Goal: Use online tool/utility: Utilize a website feature to perform a specific function

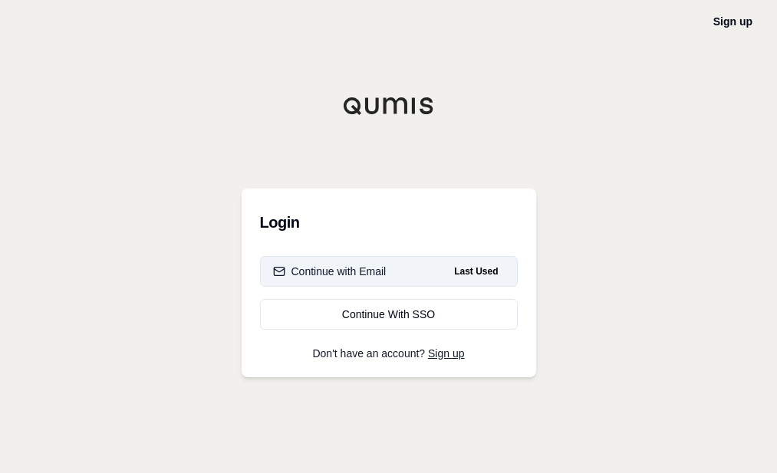
click at [394, 268] on button "Continue with Email Last Used" at bounding box center [389, 271] width 258 height 31
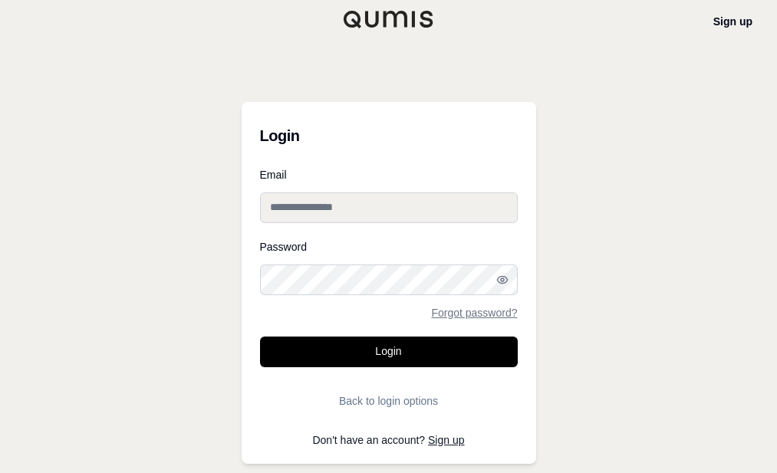
type input "**********"
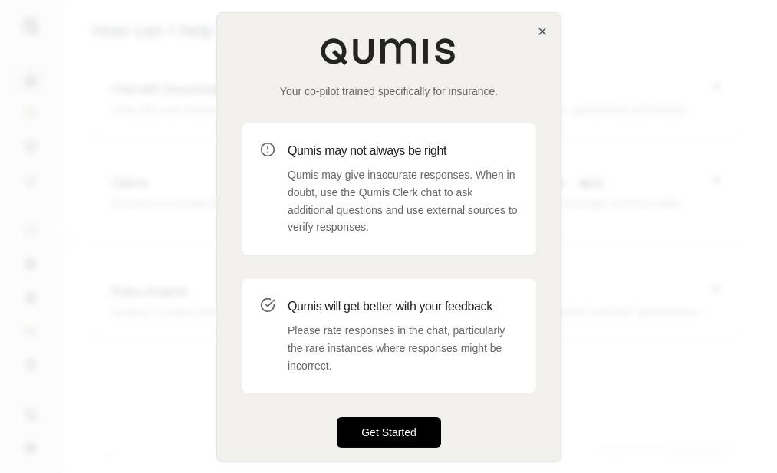
click at [418, 422] on button "Get Started" at bounding box center [389, 432] width 104 height 31
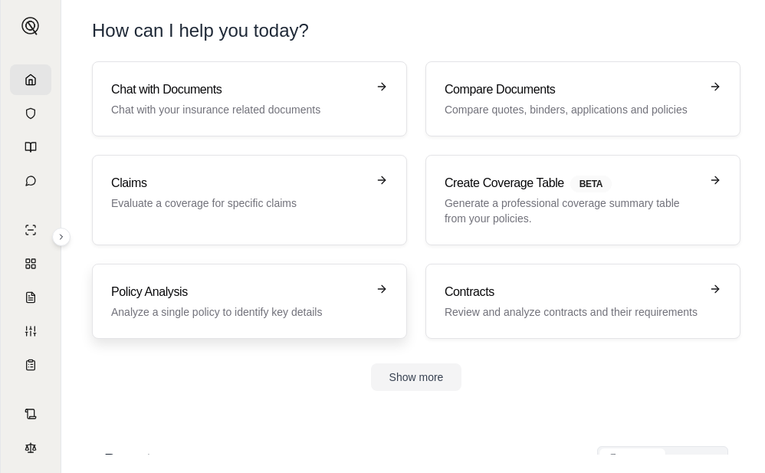
click at [268, 304] on div "Policy Analysis Analyze a single policy to identify key details" at bounding box center [238, 301] width 255 height 37
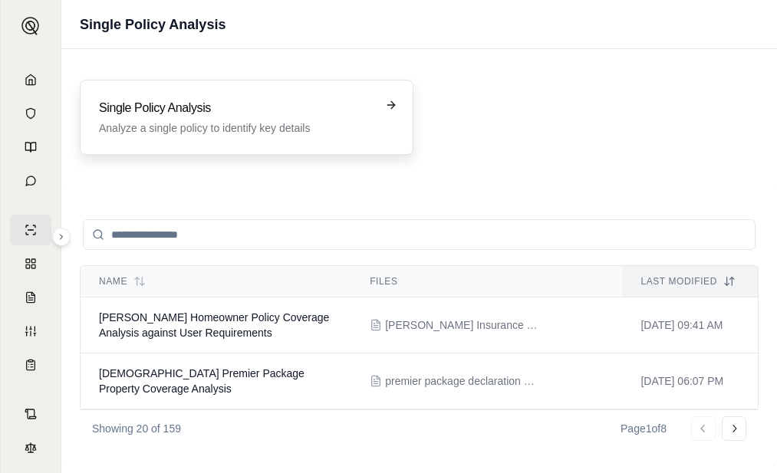
click at [216, 87] on div "Single Policy Analysis Analyze a single policy to identify key details" at bounding box center [247, 117] width 334 height 75
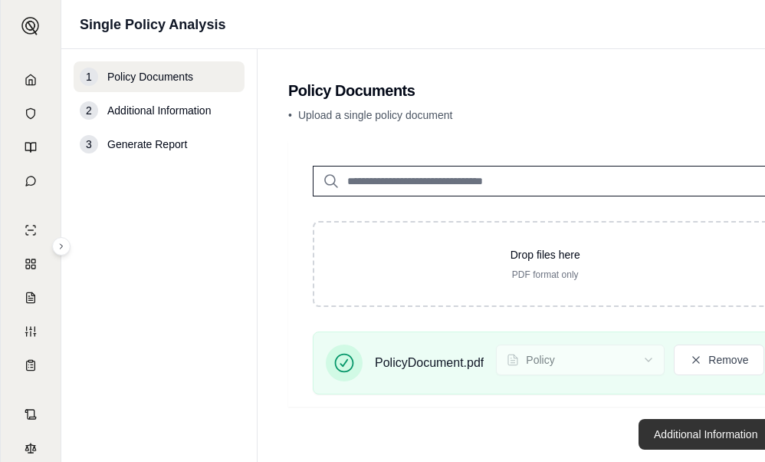
click at [723, 439] on button "Additional Information →" at bounding box center [714, 434] width 151 height 31
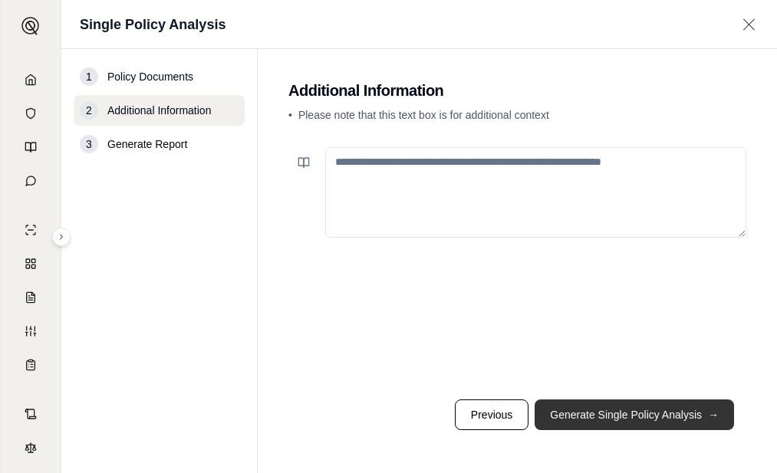
click at [588, 404] on button "Generate Single Policy Analysis →" at bounding box center [633, 415] width 199 height 31
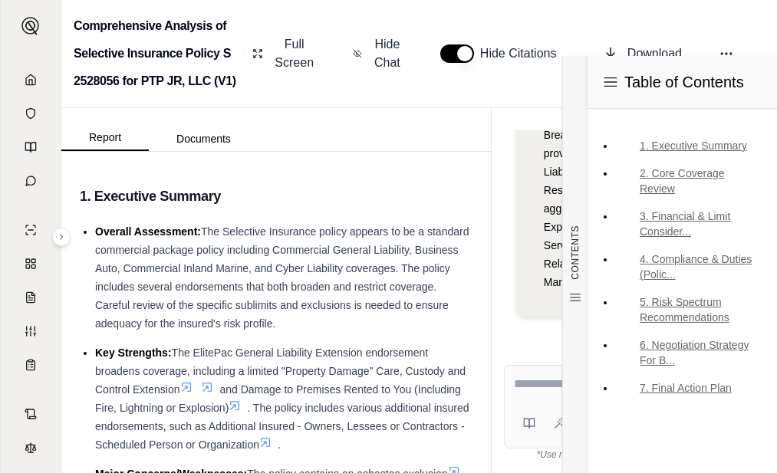
click at [521, 388] on textarea at bounding box center [631, 384] width 235 height 18
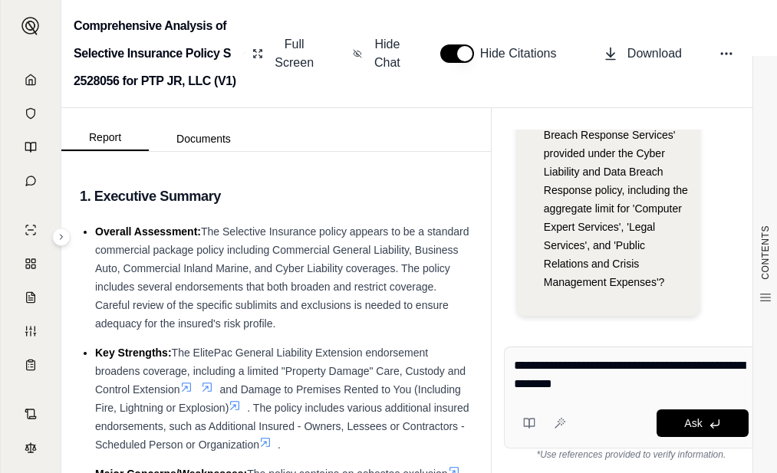
type textarea "**********"
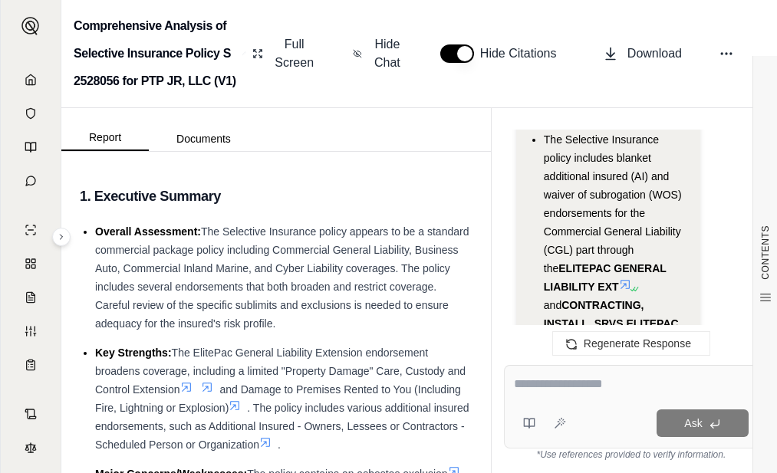
scroll to position [4734, 0]
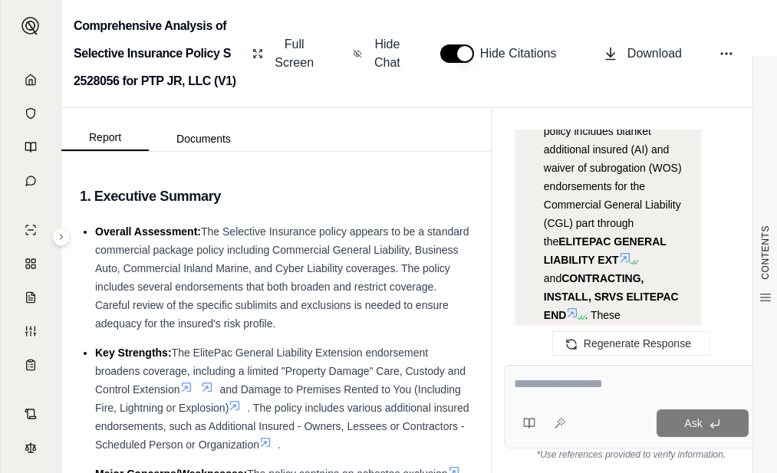
click at [623, 252] on icon at bounding box center [625, 258] width 12 height 12
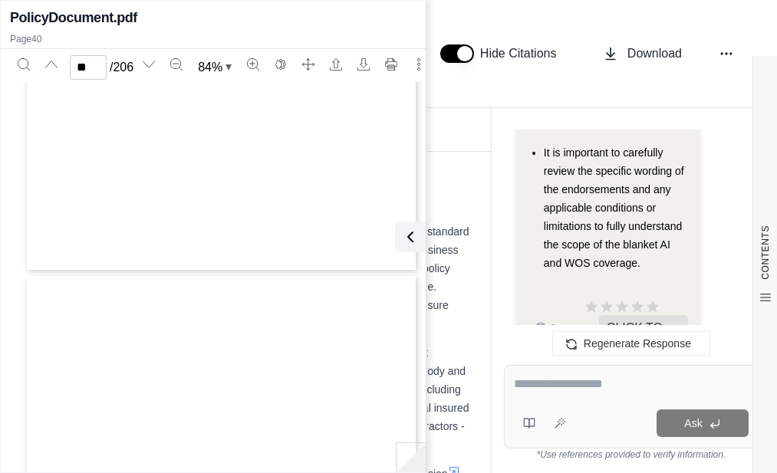
scroll to position [19931, 0]
type input "**"
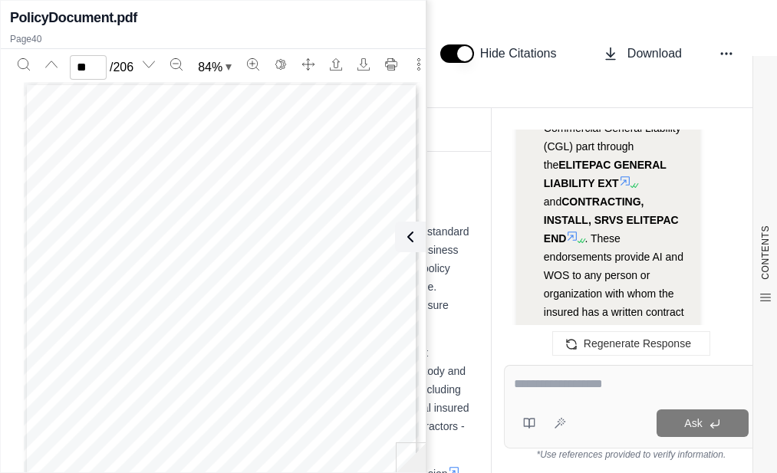
scroll to position [4734, 0]
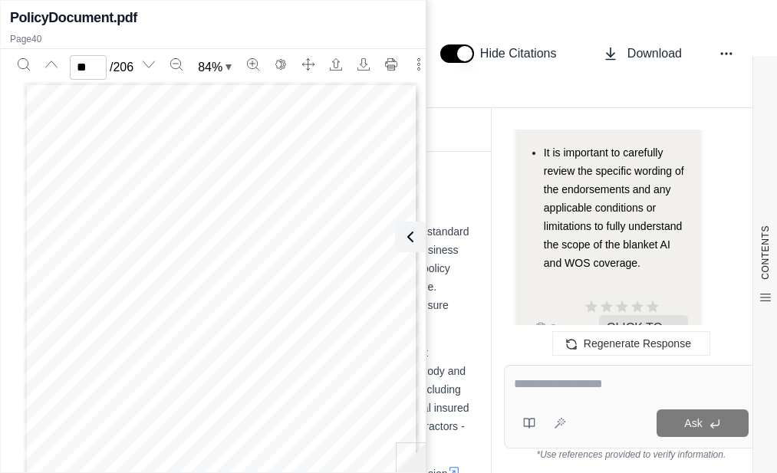
scroll to position [5194, 0]
click at [620, 194] on li "It is important to carefully review the specific wording of the endorsements an…" at bounding box center [616, 207] width 144 height 129
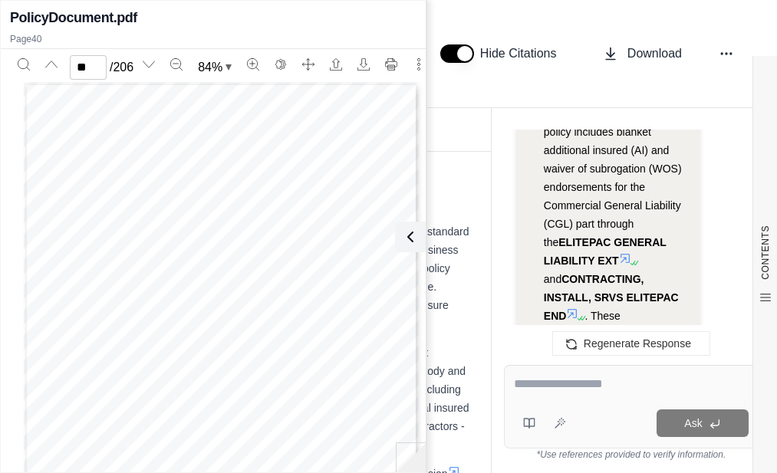
scroll to position [4734, 0]
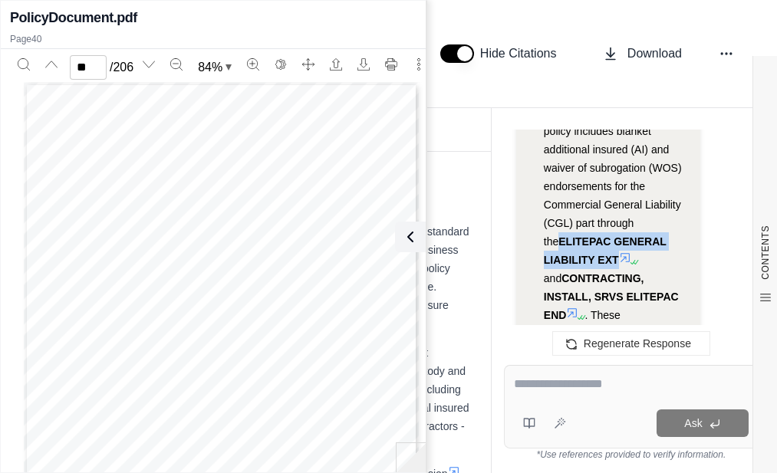
drag, startPoint x: 538, startPoint y: 202, endPoint x: 618, endPoint y: 222, distance: 82.0
click at [618, 222] on ul "The Selective Insurance policy includes blanket additional insured (AI) and wai…" at bounding box center [607, 418] width 159 height 629
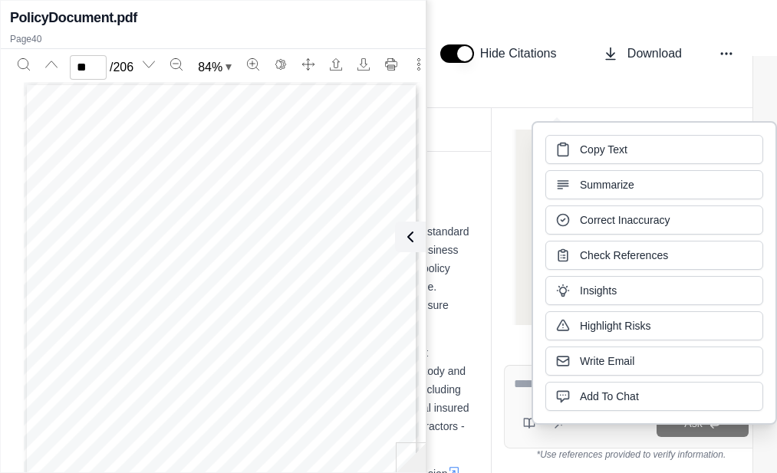
copy span "ELITEPAC GENERAL LIABILITY EXT"
click at [496, 238] on div "Hi Streetsmart 👋 - We have generated a report based on the documents you upload…" at bounding box center [631, 234] width 279 height 235
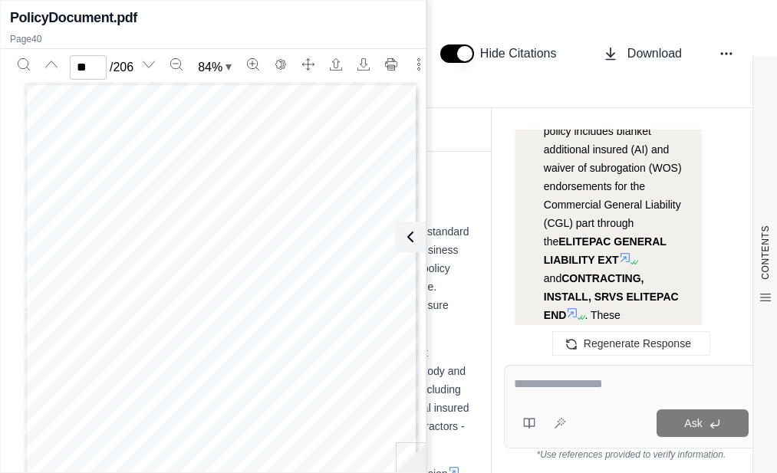
click at [565, 392] on textarea at bounding box center [631, 384] width 235 height 18
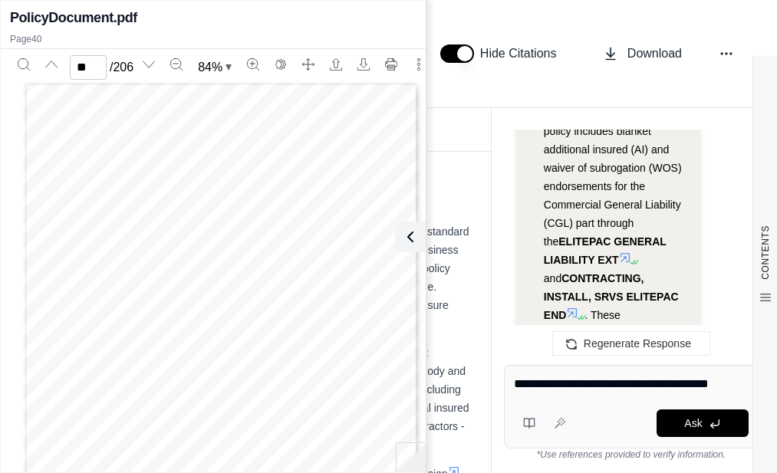
type textarea "**********"
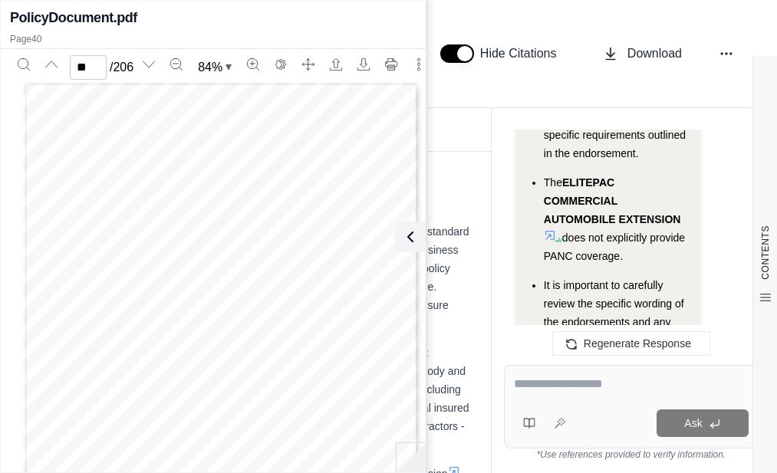
scroll to position [8901, 0]
